Goal: Entertainment & Leisure: Consume media (video, audio)

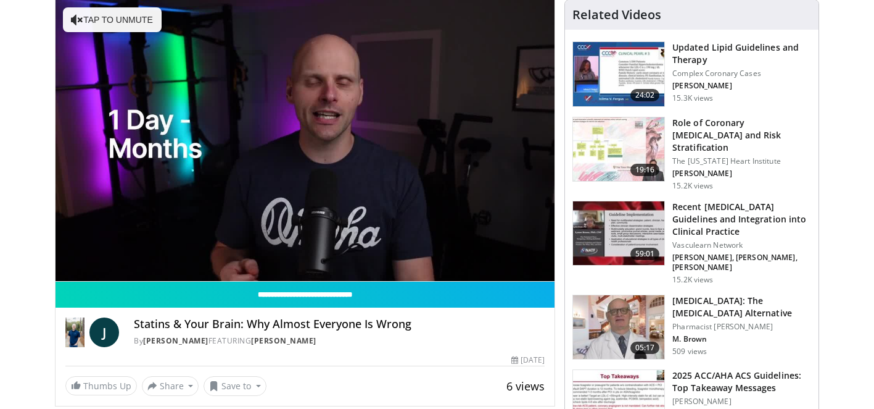
scroll to position [99, 0]
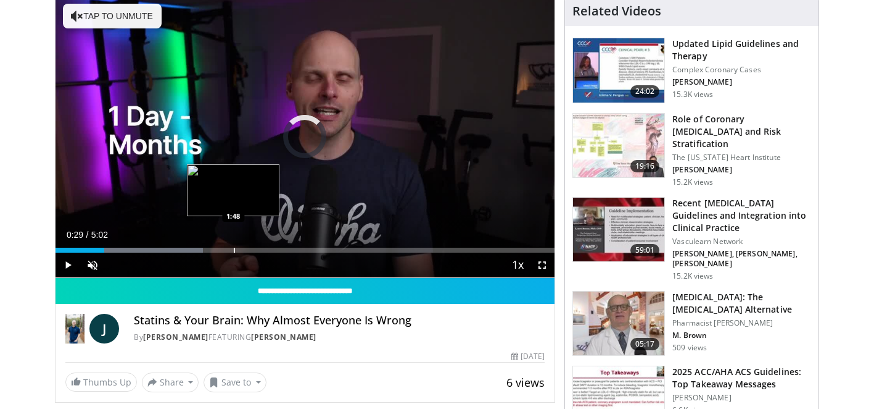
click at [234, 249] on div "Progress Bar" at bounding box center [234, 249] width 1 height 5
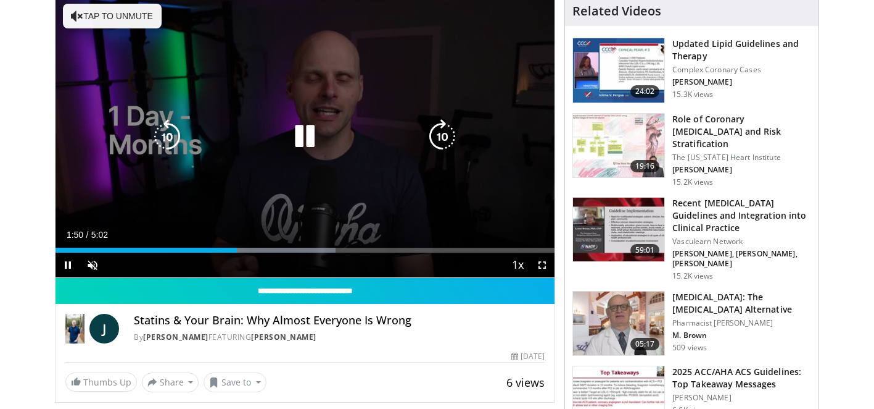
click at [149, 10] on button "Tap to unmute" at bounding box center [112, 16] width 99 height 25
